Goal: Navigation & Orientation: Find specific page/section

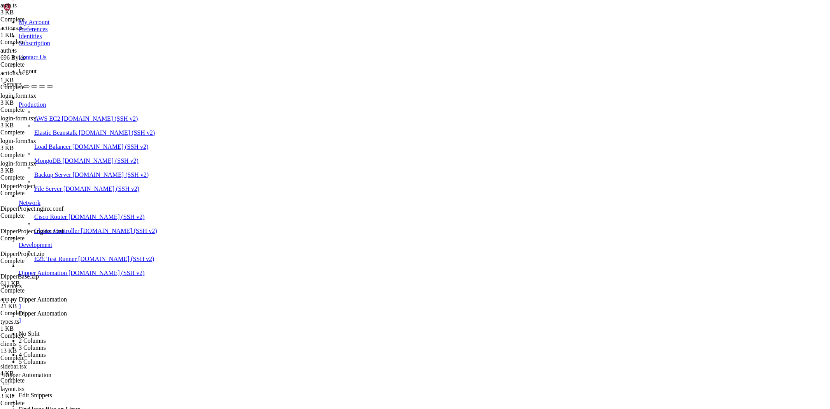
scroll to position [39388, 0]
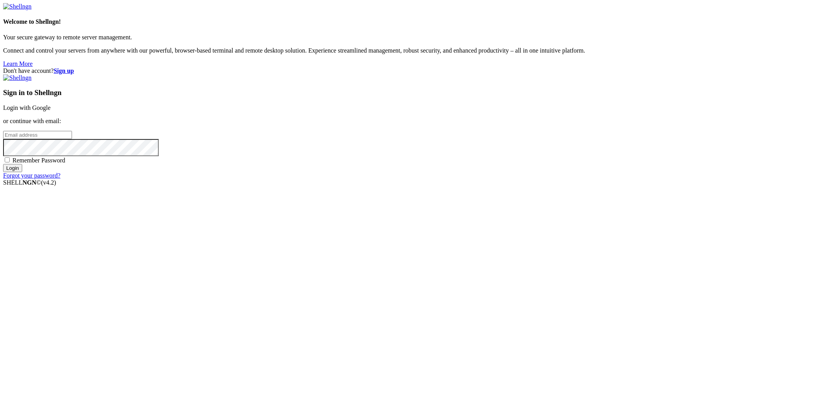
click at [51, 111] on link "Login with Google" at bounding box center [26, 107] width 47 height 7
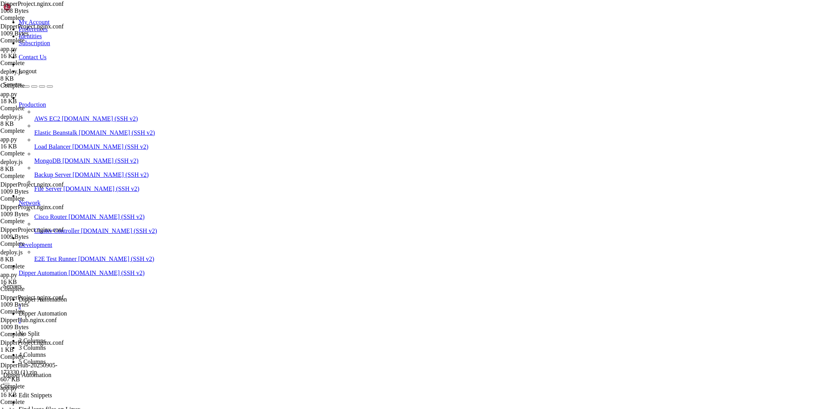
scroll to position [39388, 0]
click at [205, 310] on link "Dipper Automation " at bounding box center [423, 317] width 808 height 14
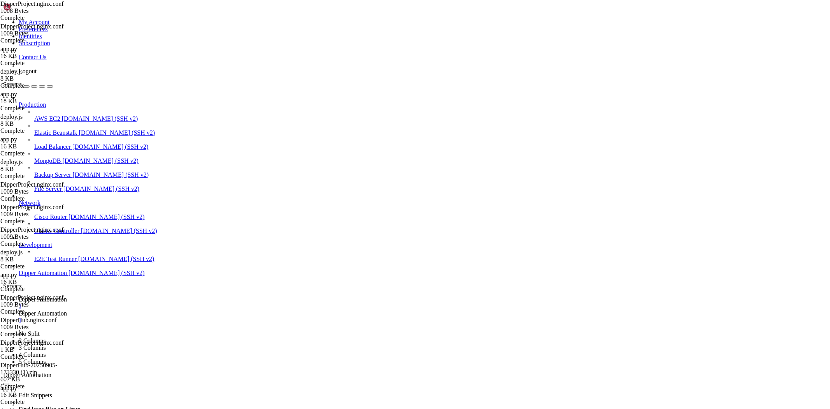
type input "/root/DipperProject/backend"
drag, startPoint x: 283, startPoint y: 215, endPoint x: 278, endPoint y: 192, distance: 23.5
click at [67, 296] on span "Dipper Automation" at bounding box center [43, 299] width 48 height 7
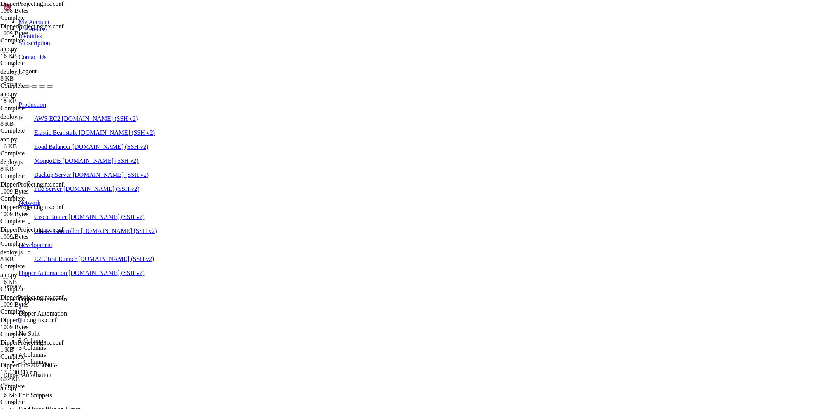
scroll to position [40467, 0]
